Goal: Find specific page/section: Locate a particular part of the current website

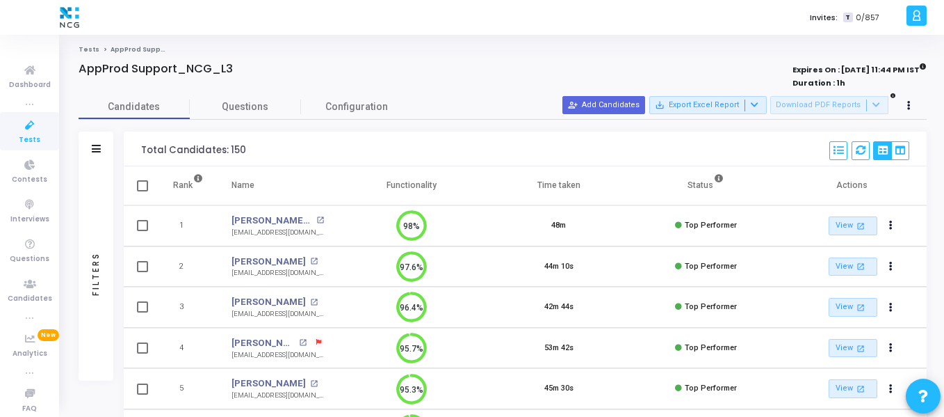
click at [352, 33] on div "Invites: T 0/857" at bounding box center [521, 17] width 764 height 35
click at [203, 64] on h4 "AppProd Support_NCG_L3" at bounding box center [156, 69] width 154 height 14
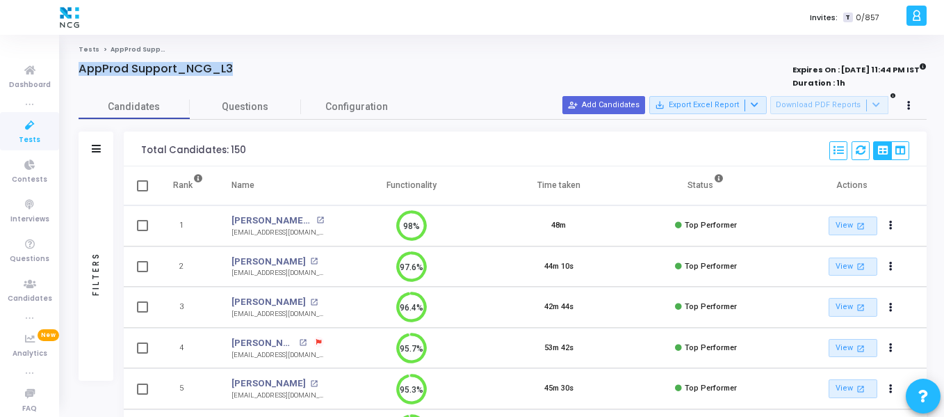
click at [203, 64] on h4 "AppProd Support_NCG_L3" at bounding box center [156, 69] width 154 height 14
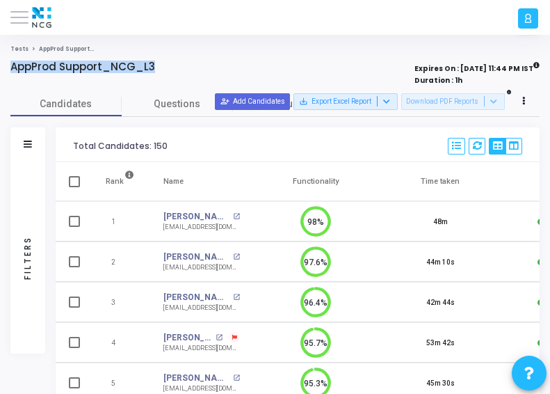
scroll to position [6, 6]
